Goal: Task Accomplishment & Management: Use online tool/utility

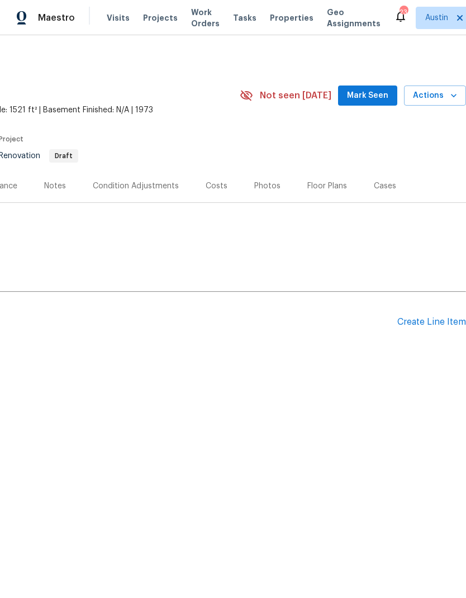
scroll to position [0, 165]
click at [435, 320] on div "Create Line Item" at bounding box center [431, 322] width 69 height 11
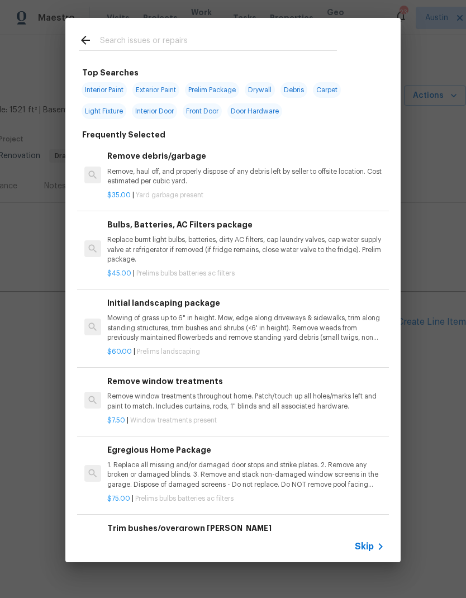
click at [152, 45] on input "text" at bounding box center [218, 42] width 237 height 17
click at [101, 92] on span "Interior Paint" at bounding box center [104, 90] width 45 height 16
type input "Interior Paint"
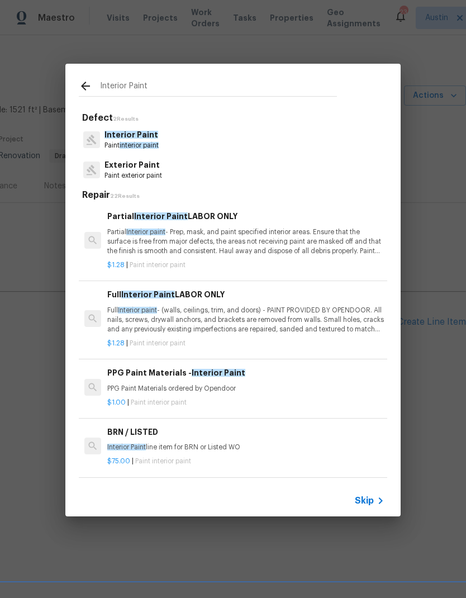
click at [160, 40] on div "Interior Paint Defect 2 Results Interior Paint Paint interior paint Exterior Pa…" at bounding box center [233, 290] width 466 height 580
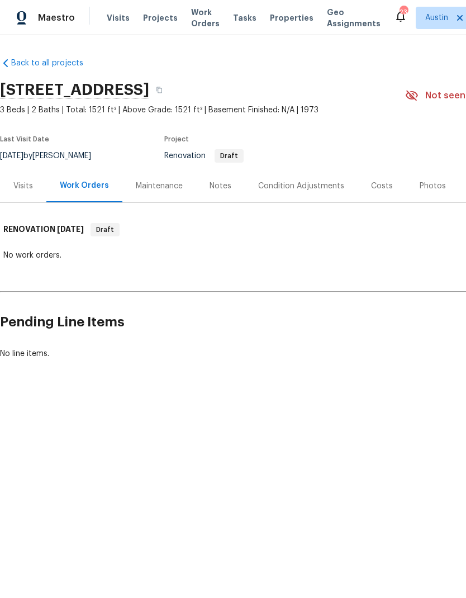
scroll to position [0, 0]
click at [317, 181] on div "Condition Adjustments" at bounding box center [301, 186] width 86 height 11
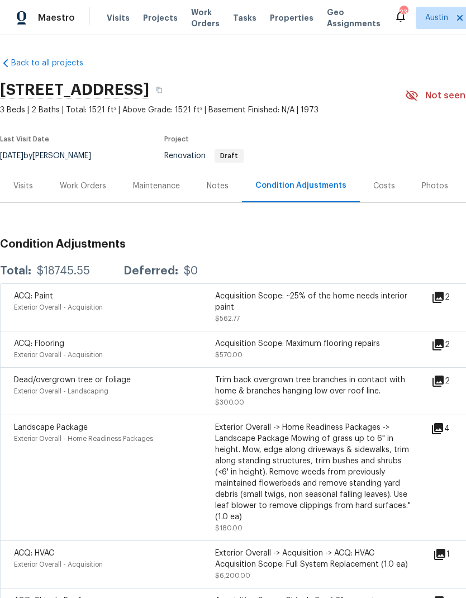
click at [444, 344] on icon at bounding box center [438, 344] width 11 height 11
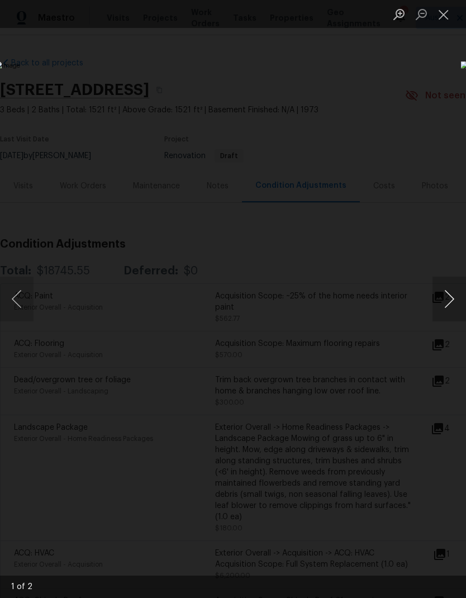
click at [440, 296] on button "Next image" at bounding box center [450, 299] width 34 height 45
click at [438, 303] on button "Next image" at bounding box center [450, 299] width 34 height 45
click at [444, 295] on button "Next image" at bounding box center [450, 299] width 34 height 45
click at [365, 306] on img "Lightbox" at bounding box center [180, 299] width 371 height 476
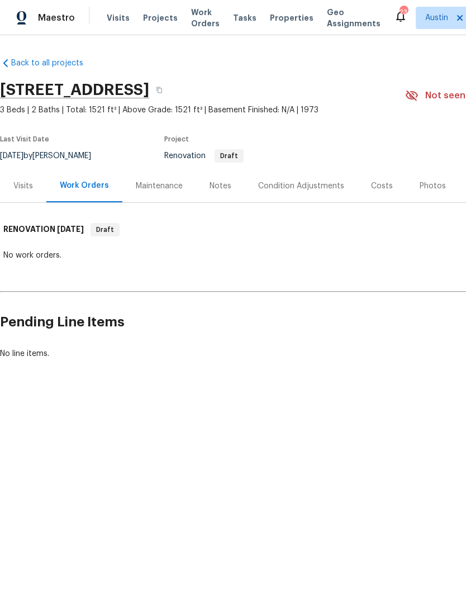
click at [306, 184] on div "Condition Adjustments" at bounding box center [301, 186] width 86 height 11
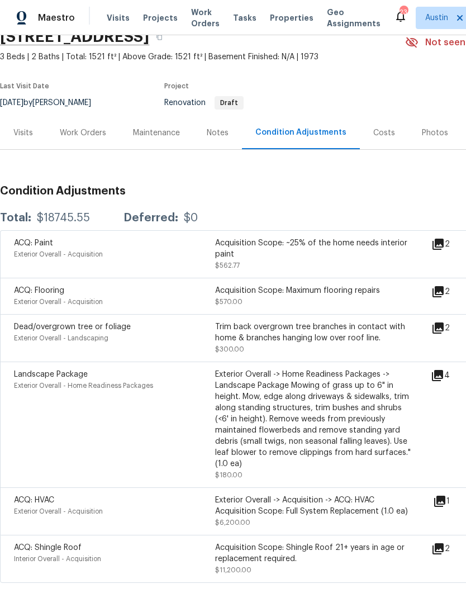
scroll to position [53, 0]
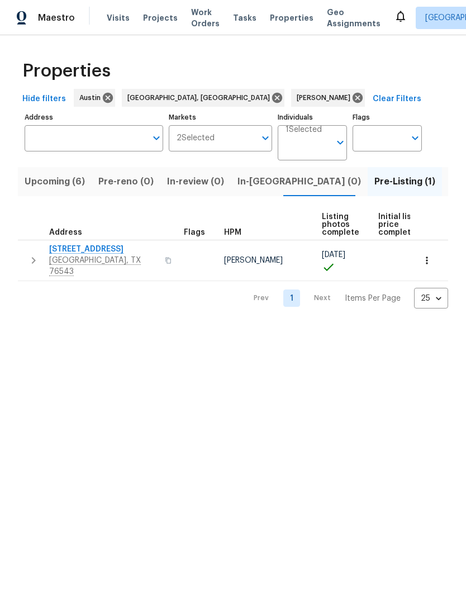
click at [78, 183] on span "Upcoming (6)" at bounding box center [55, 182] width 60 height 16
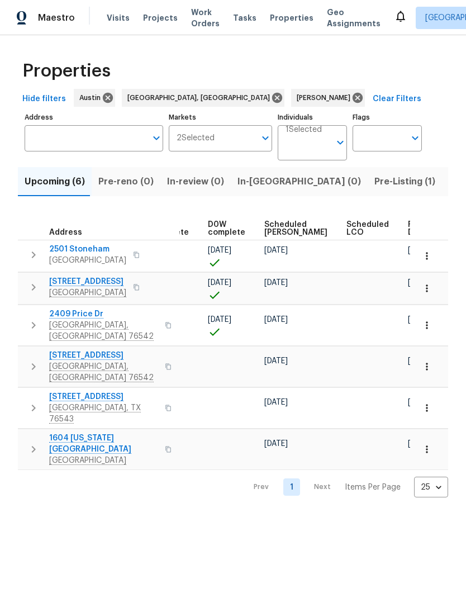
scroll to position [0, 280]
click at [409, 226] on span "Ready Date" at bounding box center [421, 229] width 25 height 16
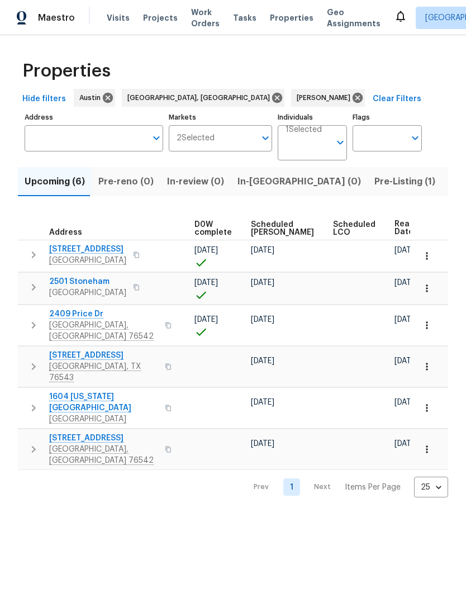
scroll to position [0, 293]
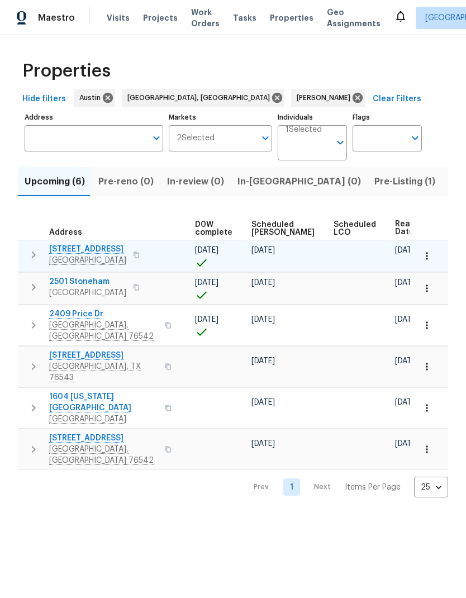
click at [438, 252] on button "button" at bounding box center [427, 256] width 25 height 25
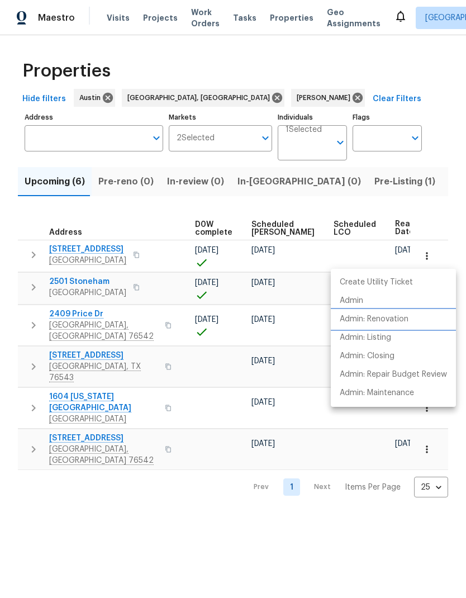
click at [417, 322] on li "Admin: Renovation" at bounding box center [393, 319] width 125 height 18
click at [329, 188] on div at bounding box center [233, 299] width 466 height 598
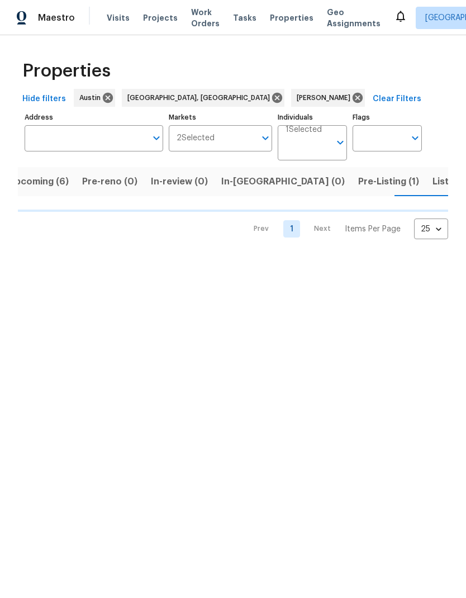
scroll to position [0, 16]
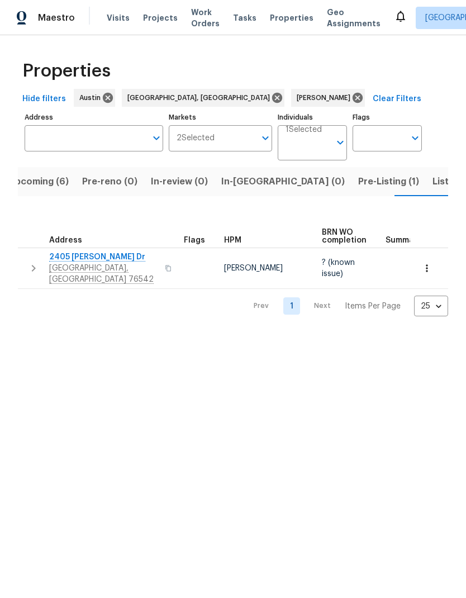
click at [96, 244] on div "Address" at bounding box center [98, 240] width 153 height 8
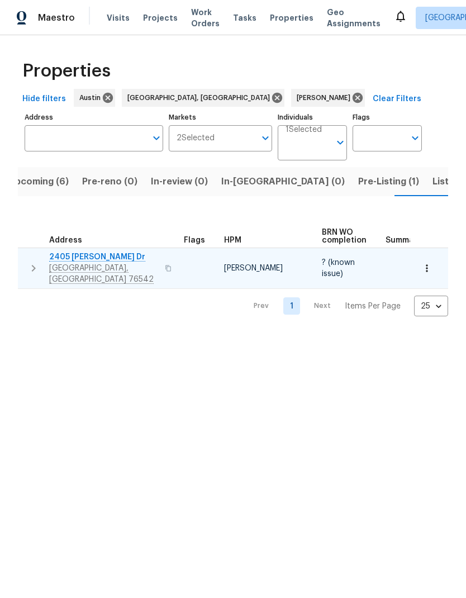
click at [87, 253] on span "2405 Riley Dr" at bounding box center [103, 256] width 109 height 11
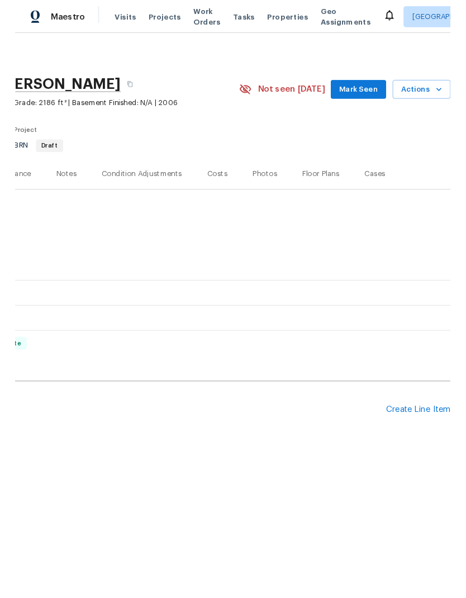
scroll to position [0, 165]
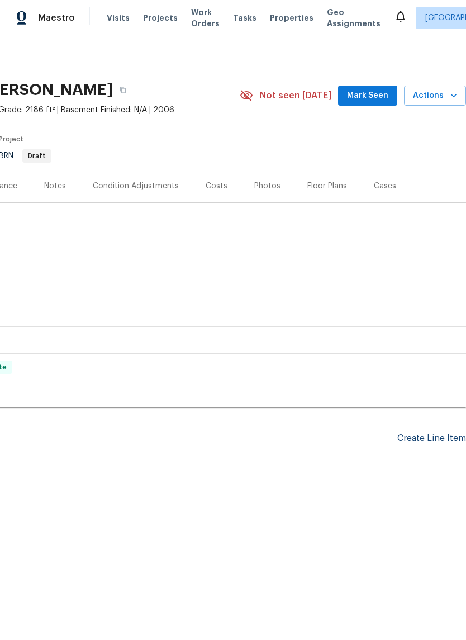
click at [440, 436] on div "Create Line Item" at bounding box center [431, 438] width 69 height 11
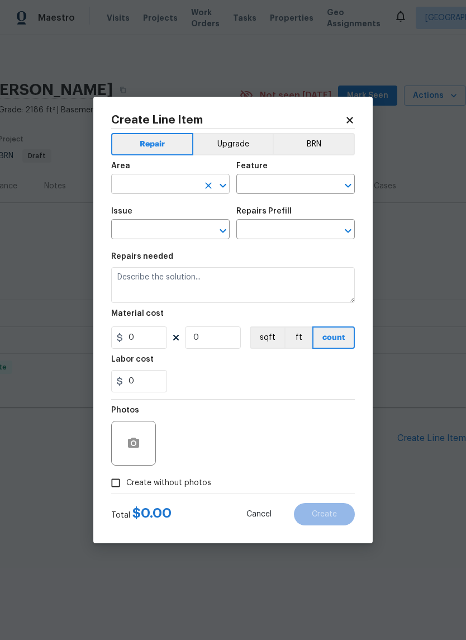
click at [172, 182] on input "text" at bounding box center [154, 185] width 87 height 17
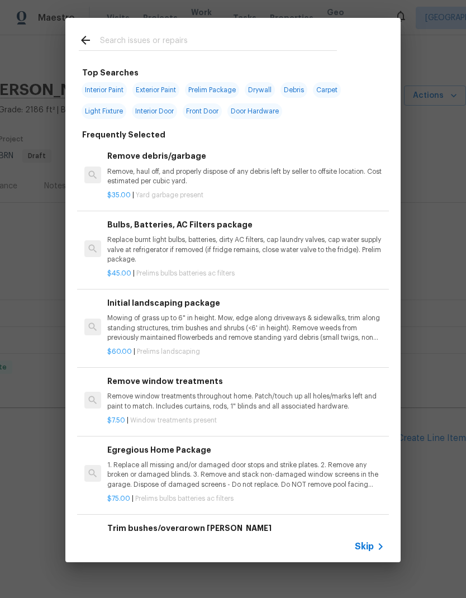
click at [172, 46] on input "text" at bounding box center [218, 42] width 237 height 17
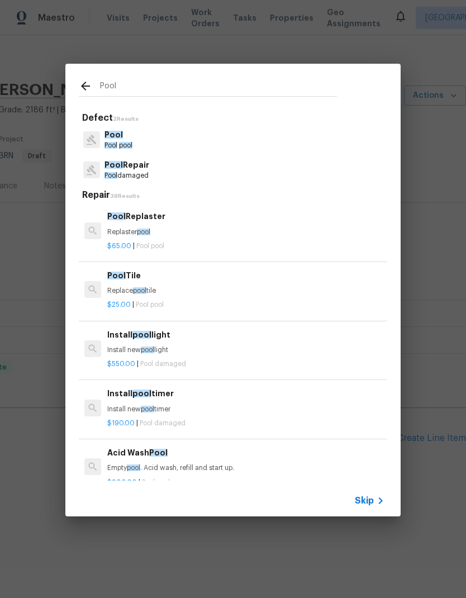
type input "Pool"
click at [160, 174] on div "Pool Repair Pool damaged" at bounding box center [233, 170] width 308 height 30
click at [149, 168] on p "Pool Repair" at bounding box center [127, 165] width 45 height 12
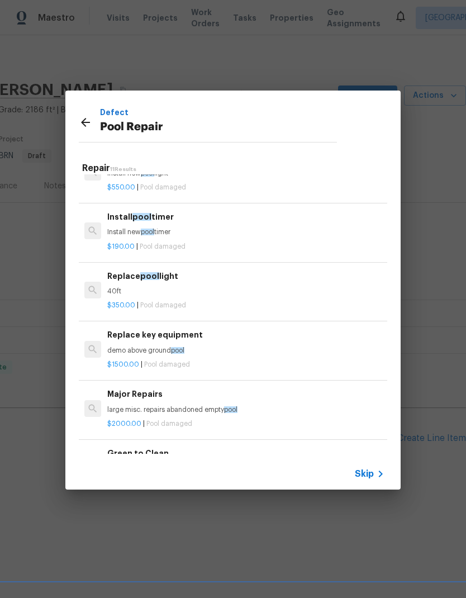
scroll to position [32, 0]
click at [185, 415] on div "$2000.00 | Pool damaged" at bounding box center [245, 422] width 277 height 14
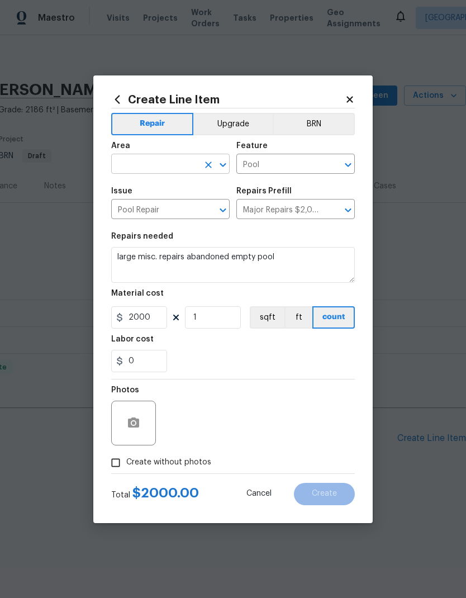
click at [168, 156] on input "text" at bounding box center [154, 164] width 87 height 17
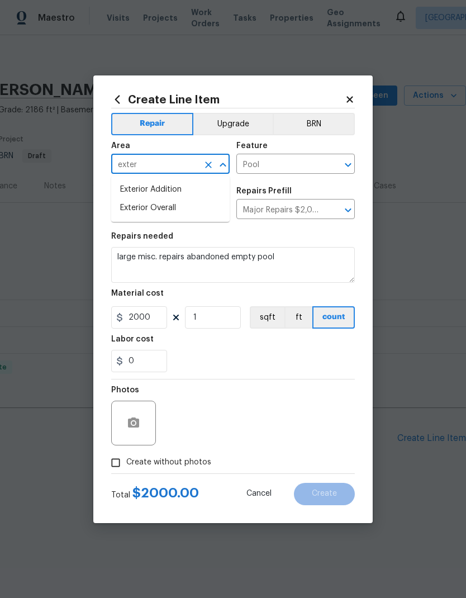
type input "exterior"
